Goal: Navigation & Orientation: Find specific page/section

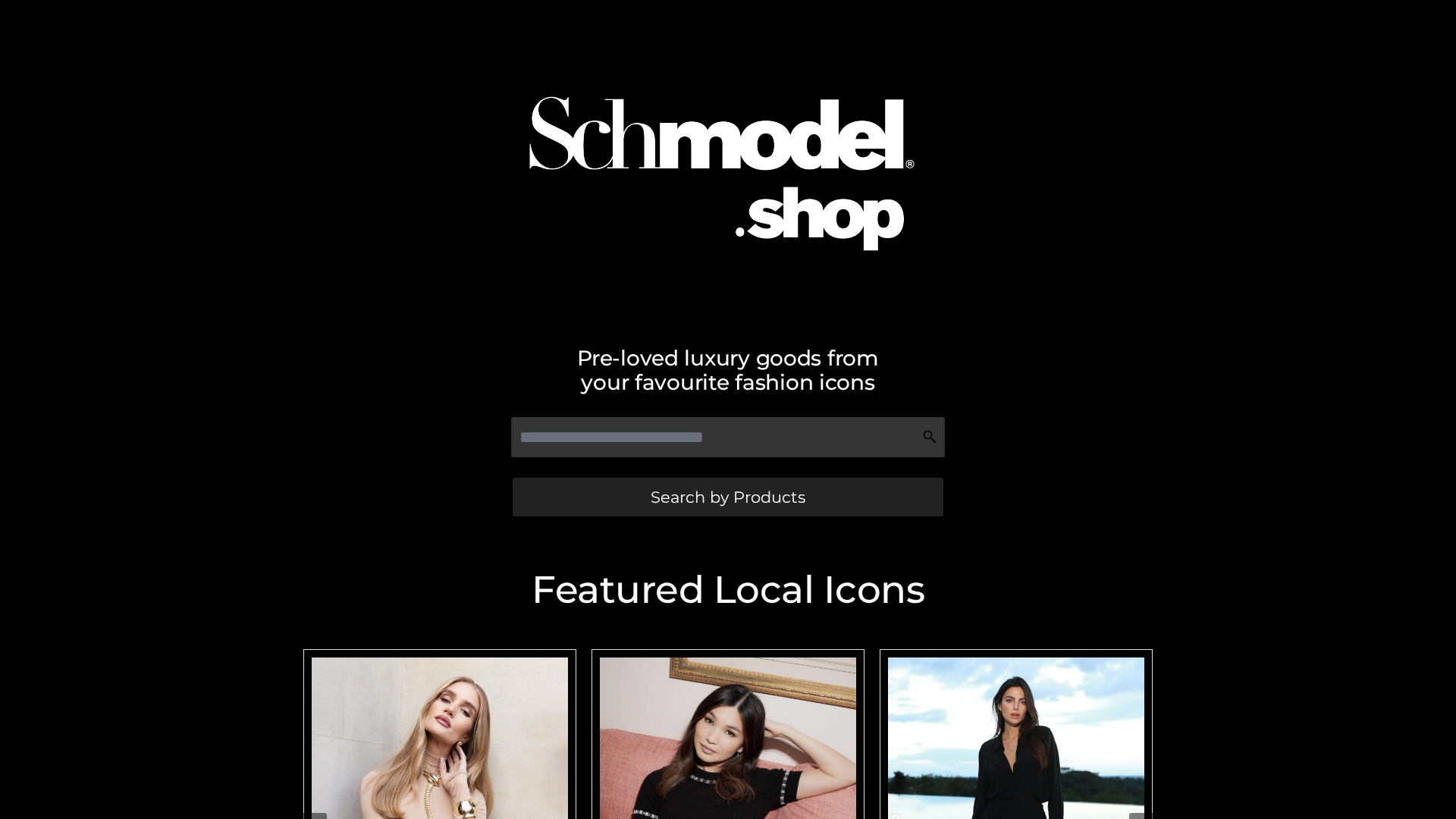
click at [727, 497] on span "Search by Products" at bounding box center [727, 497] width 155 height 16
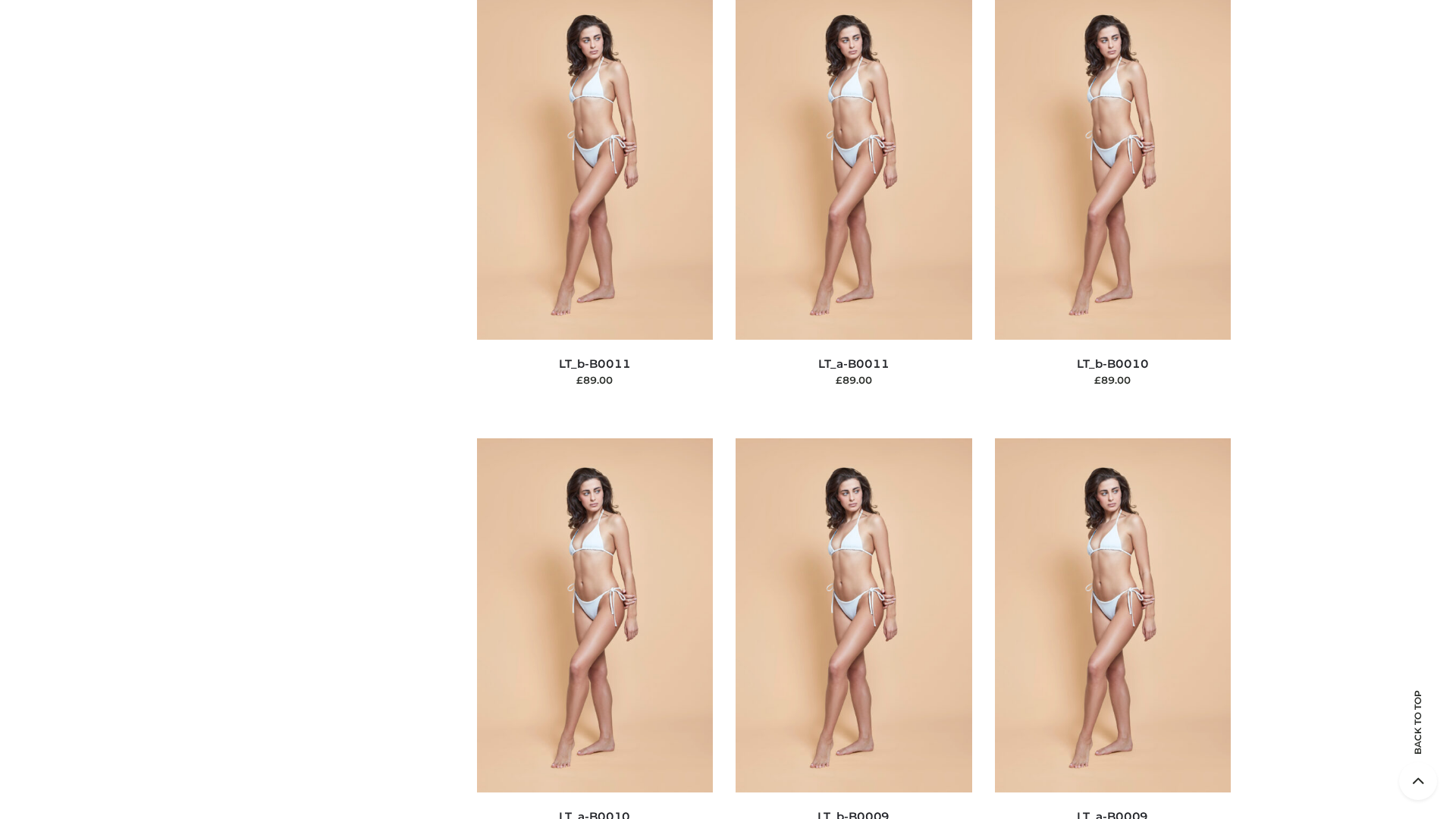
scroll to position [6811, 0]
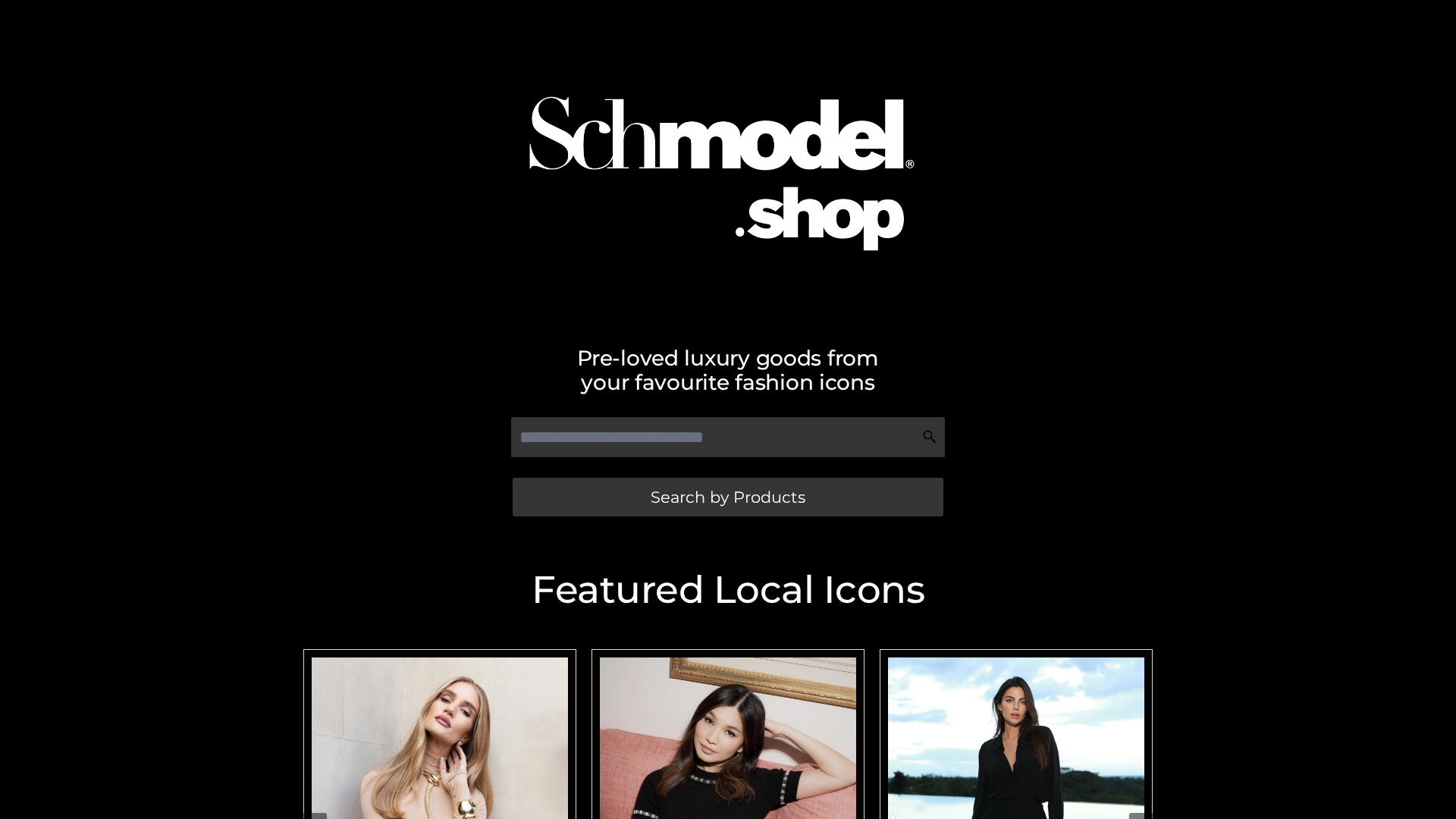
click at [727, 497] on span "Search by Products" at bounding box center [727, 497] width 155 height 16
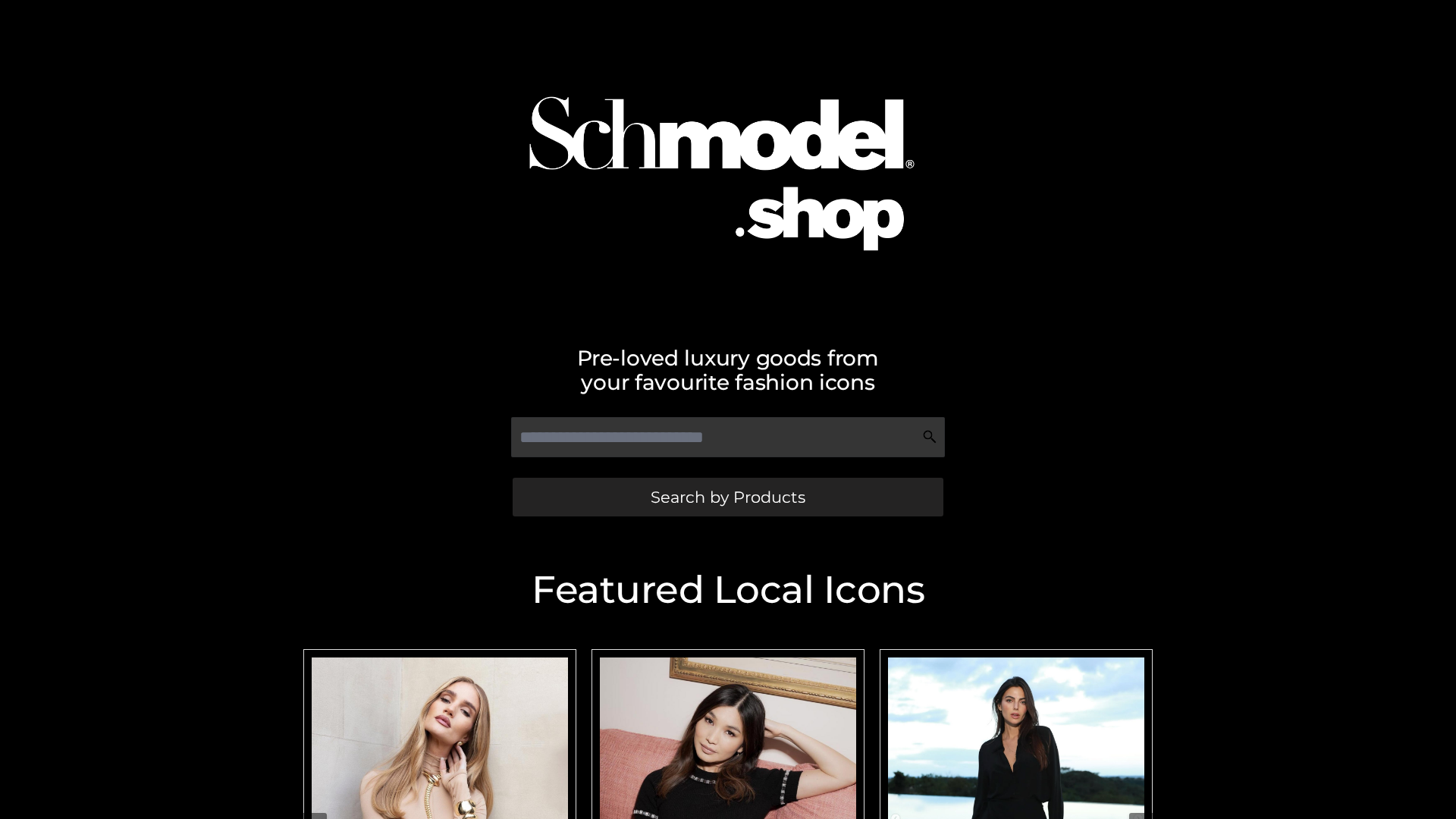
click at [727, 497] on span "Search by Products" at bounding box center [727, 497] width 155 height 16
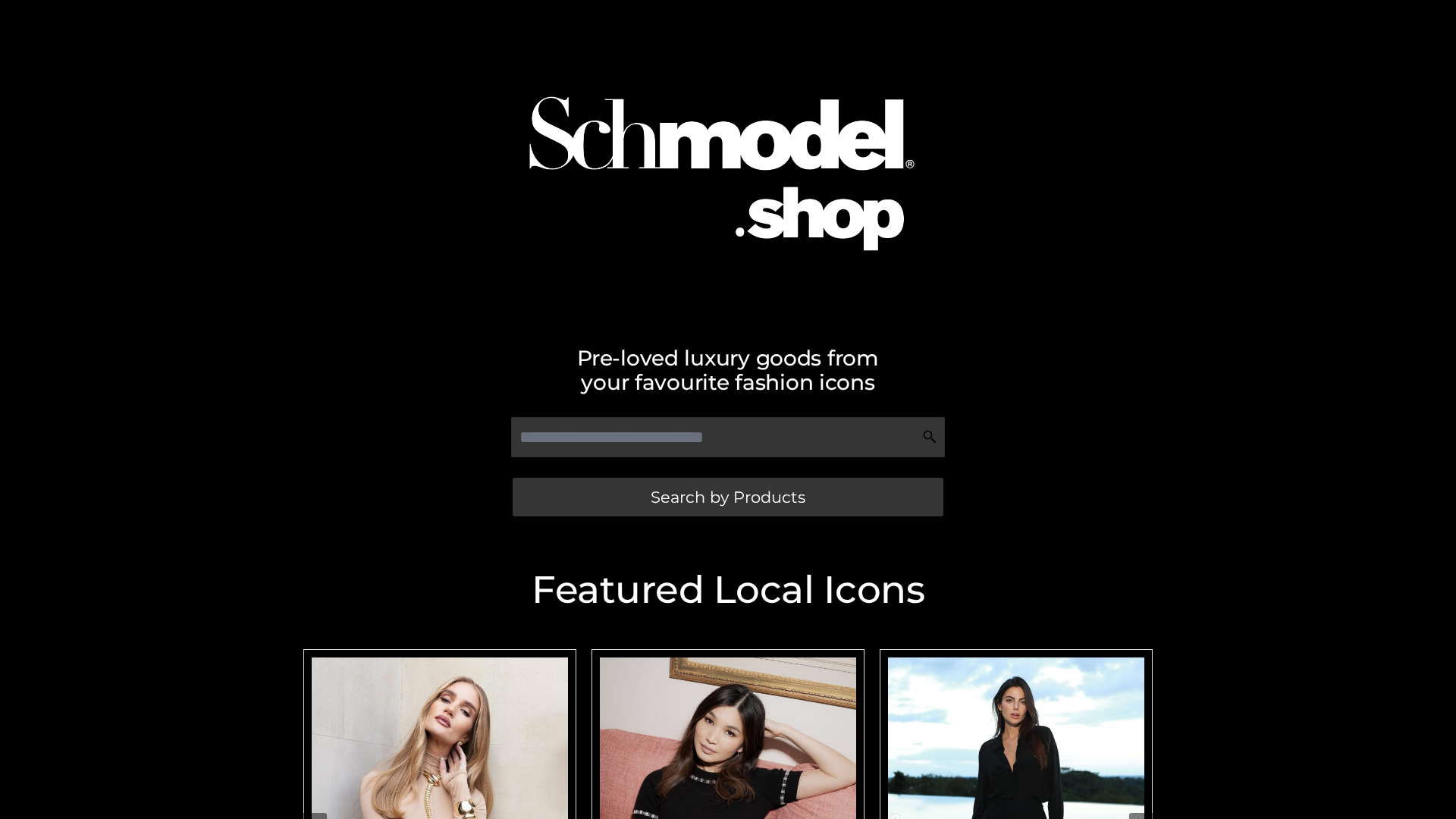
click at [727, 497] on span "Search by Products" at bounding box center [727, 497] width 155 height 16
